Goal: Navigation & Orientation: Find specific page/section

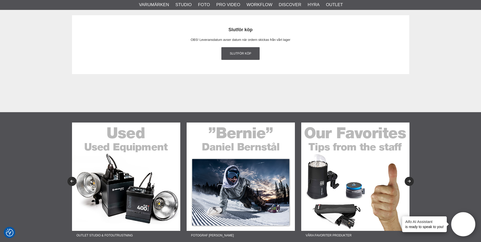
scroll to position [684, 0]
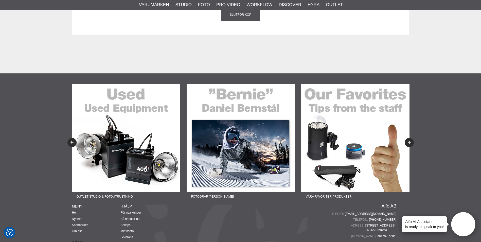
click at [104, 126] on img at bounding box center [126, 138] width 108 height 108
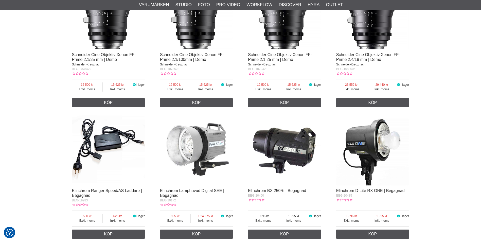
scroll to position [253, 0]
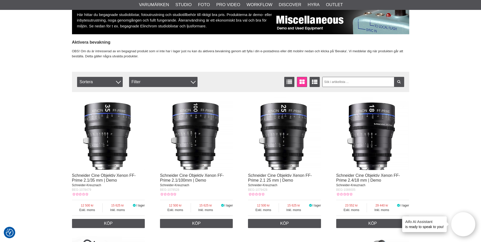
scroll to position [0, 0]
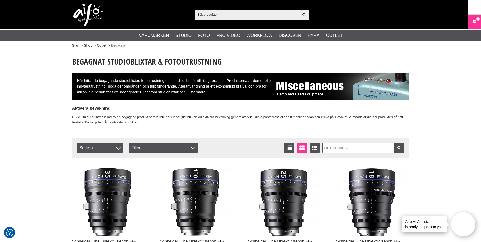
click at [93, 17] on img at bounding box center [88, 15] width 30 height 23
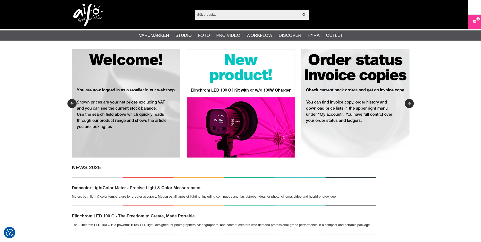
click at [331, 34] on link "Outlet" at bounding box center [334, 35] width 17 height 7
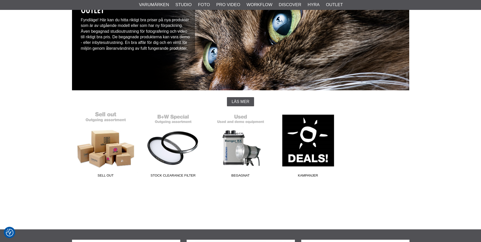
scroll to position [127, 0]
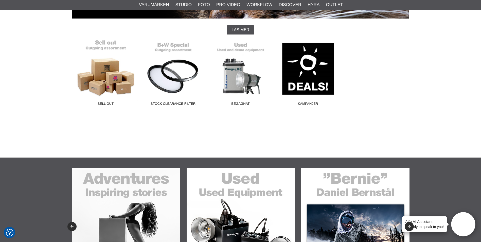
click at [101, 69] on link "Sell out" at bounding box center [105, 74] width 67 height 68
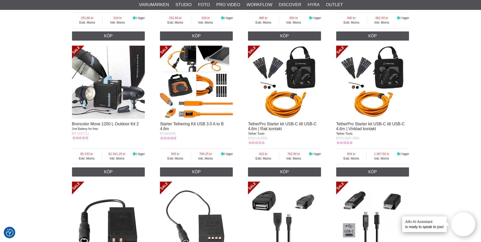
scroll to position [532, 0]
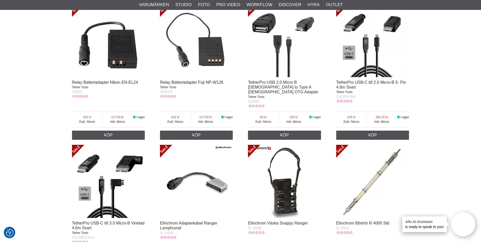
click at [35, 40] on div "Start > Shop > Outlet > Sell out Aifo Outlet | Studioutrustning Välkommen till …" at bounding box center [240, 126] width 481 height 1219
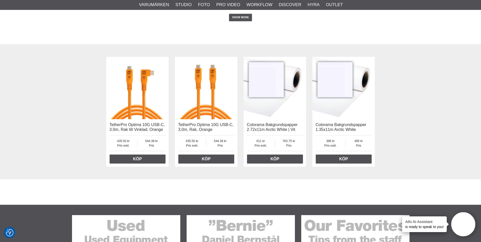
scroll to position [937, 0]
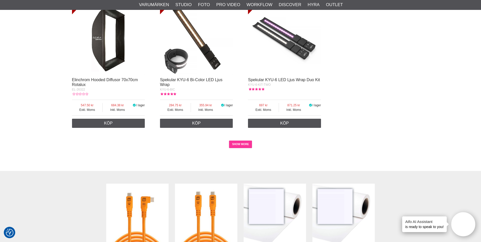
click at [248, 140] on link "SHOW MORE" at bounding box center [240, 144] width 23 height 8
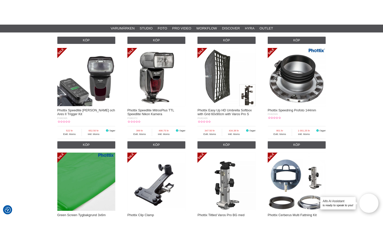
scroll to position [1393, 0]
